Goal: Navigation & Orientation: Find specific page/section

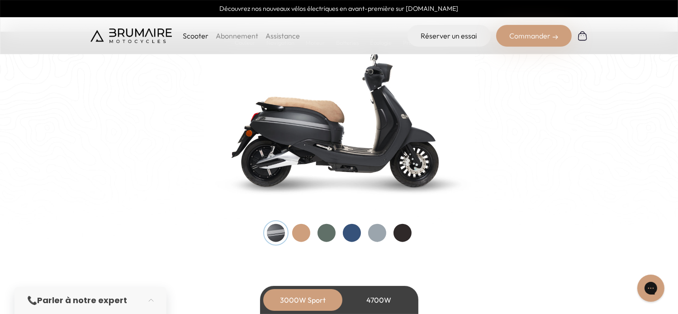
scroll to position [996, 0]
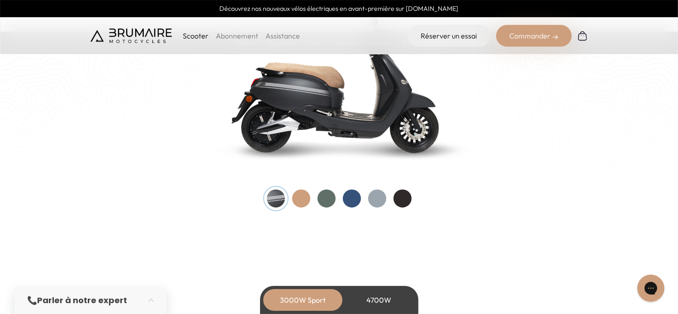
click at [327, 199] on div at bounding box center [327, 199] width 18 height 18
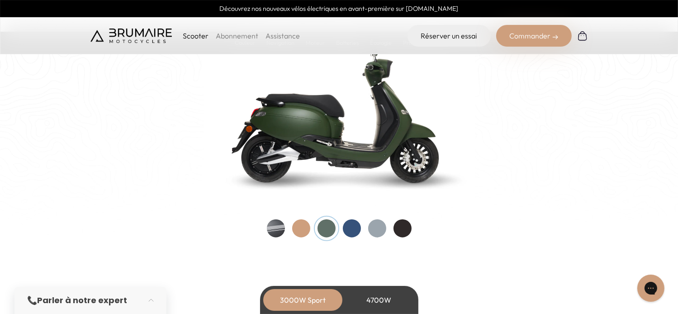
scroll to position [950, 0]
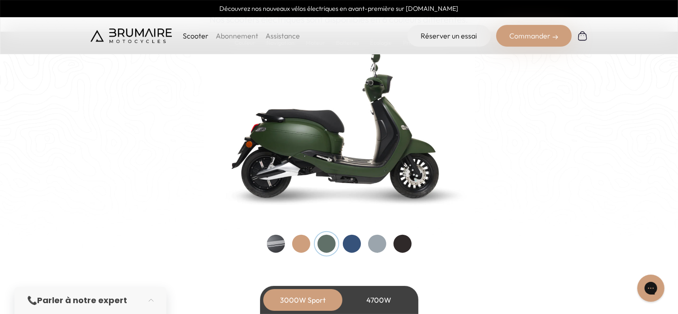
click at [380, 245] on div at bounding box center [377, 244] width 18 height 18
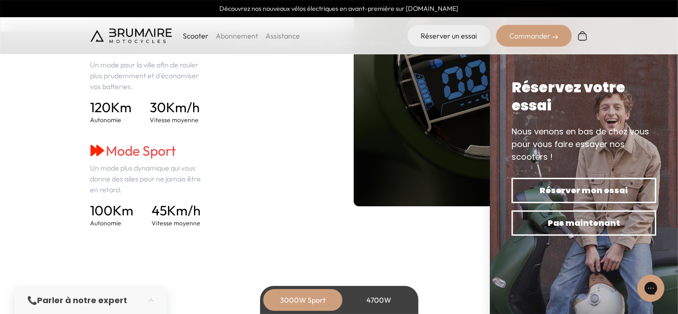
scroll to position [1358, 0]
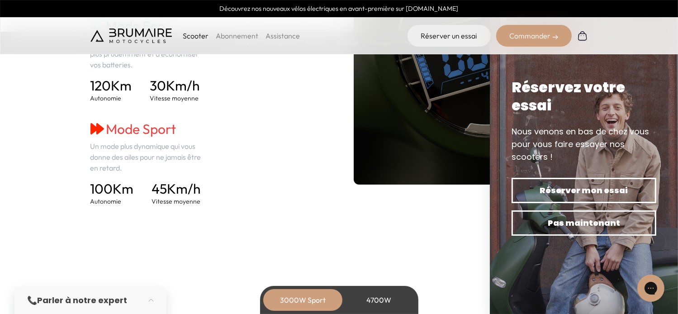
click at [315, 217] on section "Navigation 2 modes de conduite. Choisissez le mode de conduite le plus adapté à…" at bounding box center [339, 60] width 678 height 379
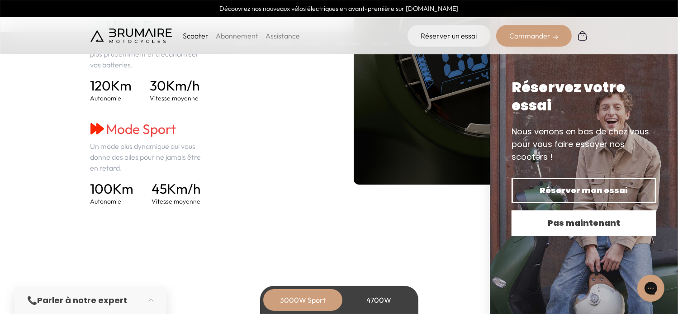
click at [543, 223] on span "Pas maintenant" at bounding box center [584, 223] width 113 height 13
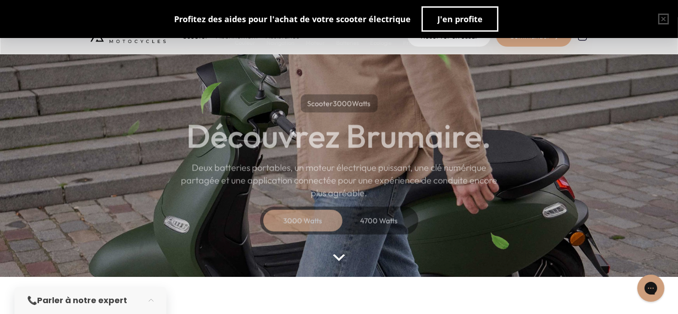
scroll to position [0, 0]
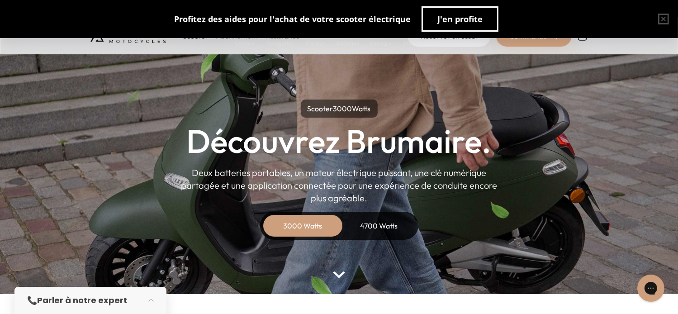
click at [373, 222] on div "4700 Watts" at bounding box center [379, 226] width 72 height 22
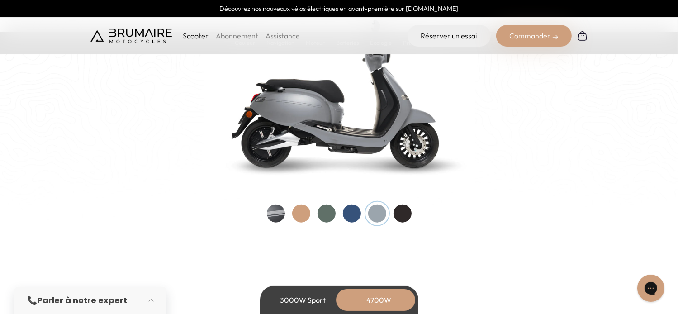
scroll to position [996, 0]
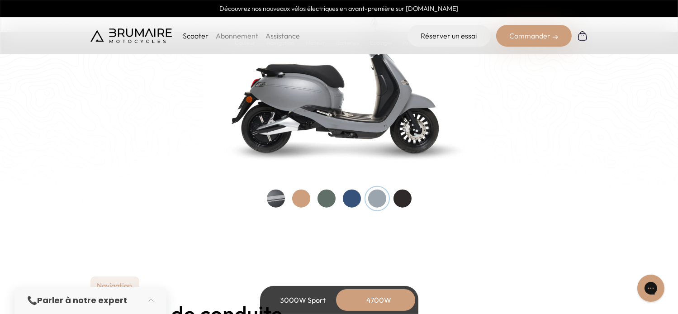
click at [277, 198] on div at bounding box center [276, 199] width 18 height 18
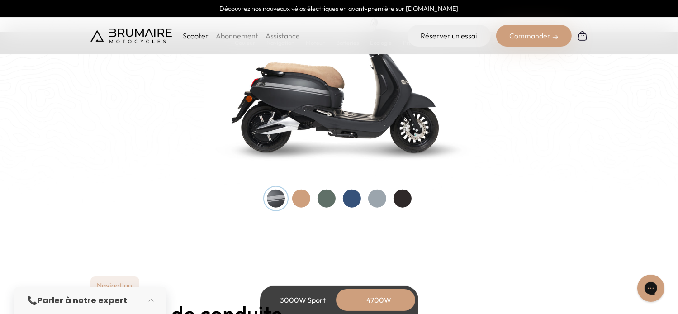
click at [329, 196] on div at bounding box center [327, 199] width 18 height 18
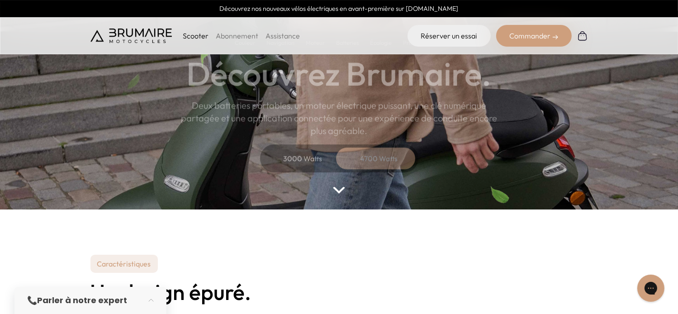
scroll to position [0, 0]
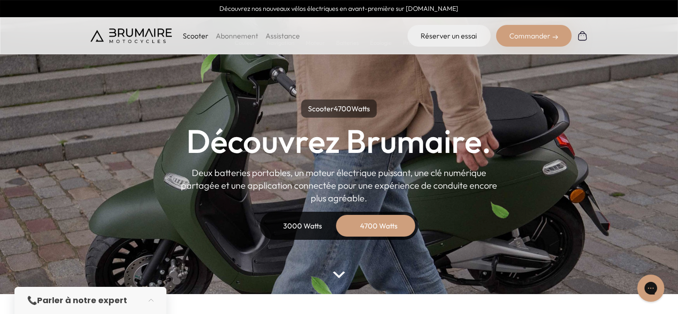
click at [305, 226] on div "3000 Watts" at bounding box center [303, 226] width 72 height 22
